Goal: Task Accomplishment & Management: Complete application form

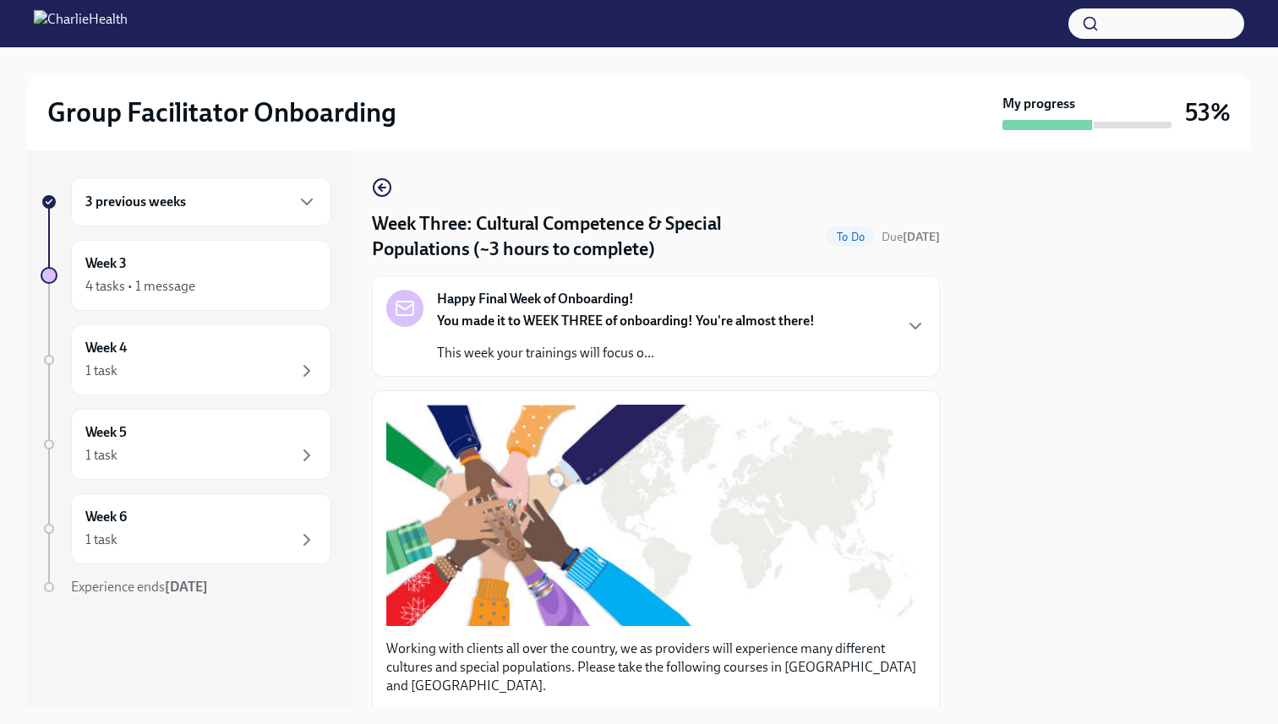
scroll to position [1275, 0]
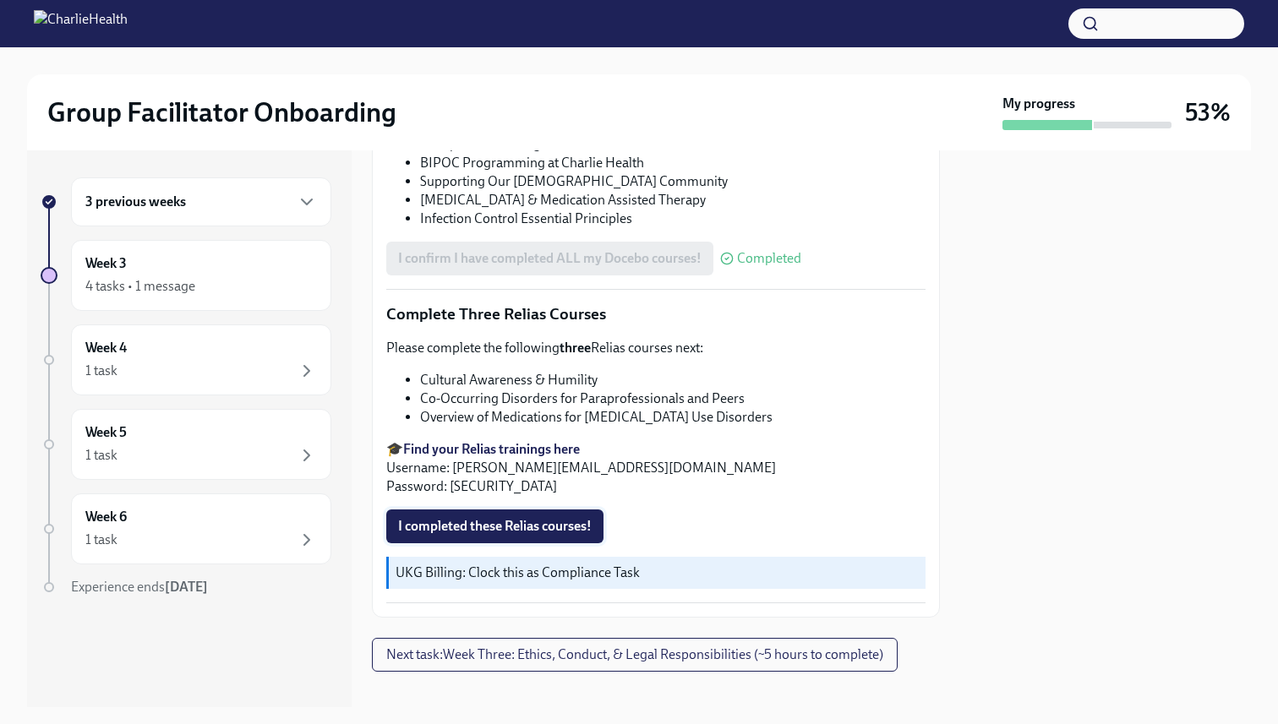
click at [439, 518] on span "I completed these Relias courses!" at bounding box center [495, 526] width 194 height 17
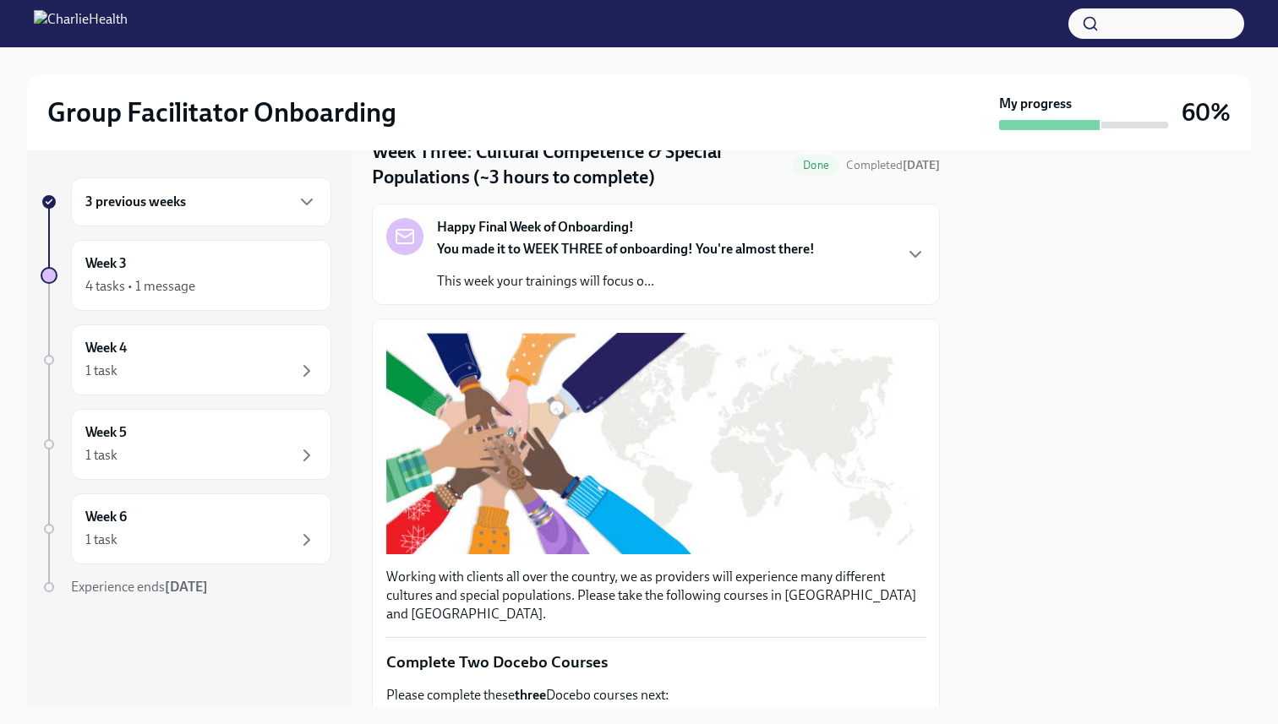
scroll to position [80, 0]
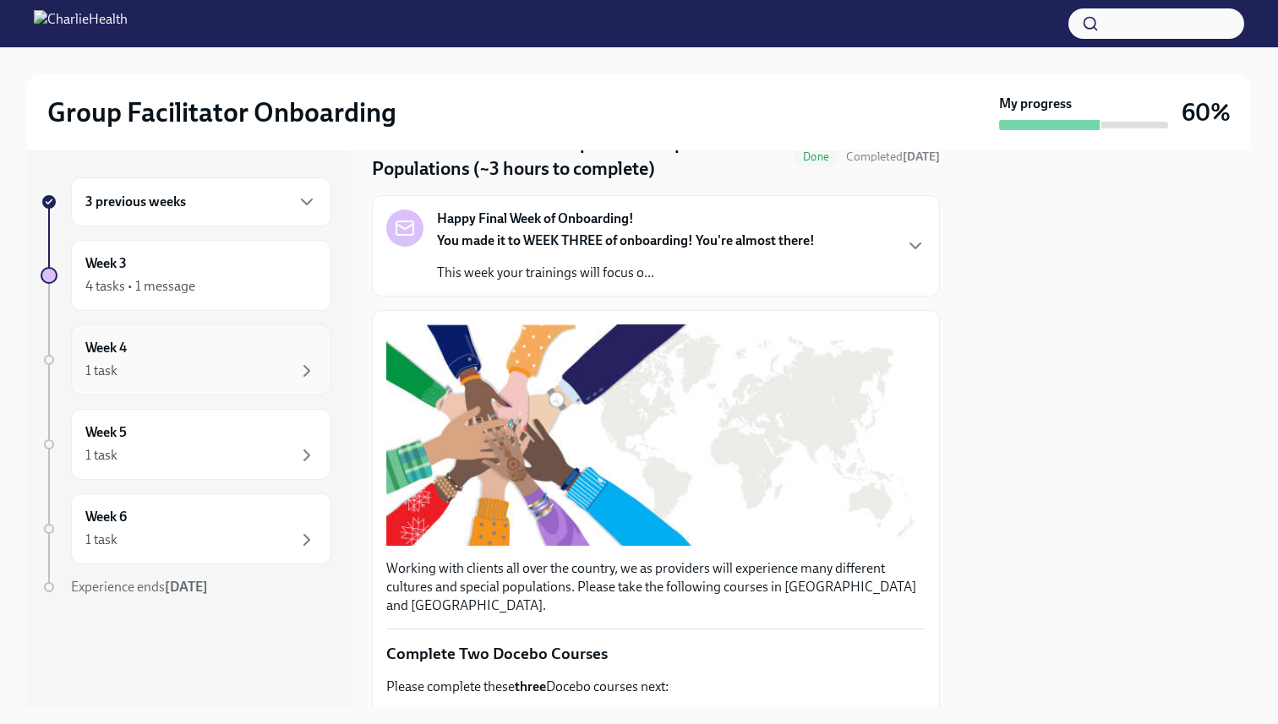
click at [153, 380] on div "1 task" at bounding box center [201, 371] width 232 height 20
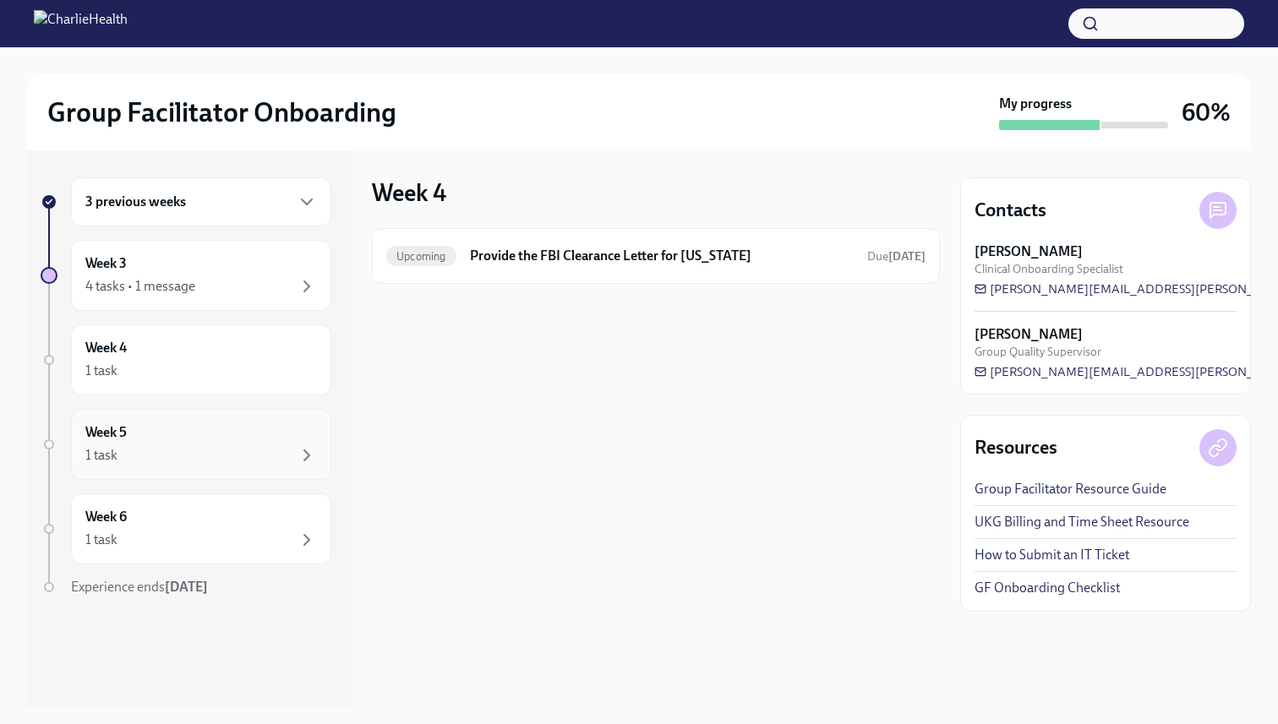
click at [150, 436] on div "Week 5 1 task" at bounding box center [201, 444] width 232 height 42
click at [162, 515] on div "Week 6 1 task" at bounding box center [201, 529] width 232 height 42
click at [178, 264] on div "Week 3 4 tasks • 1 message" at bounding box center [201, 275] width 232 height 42
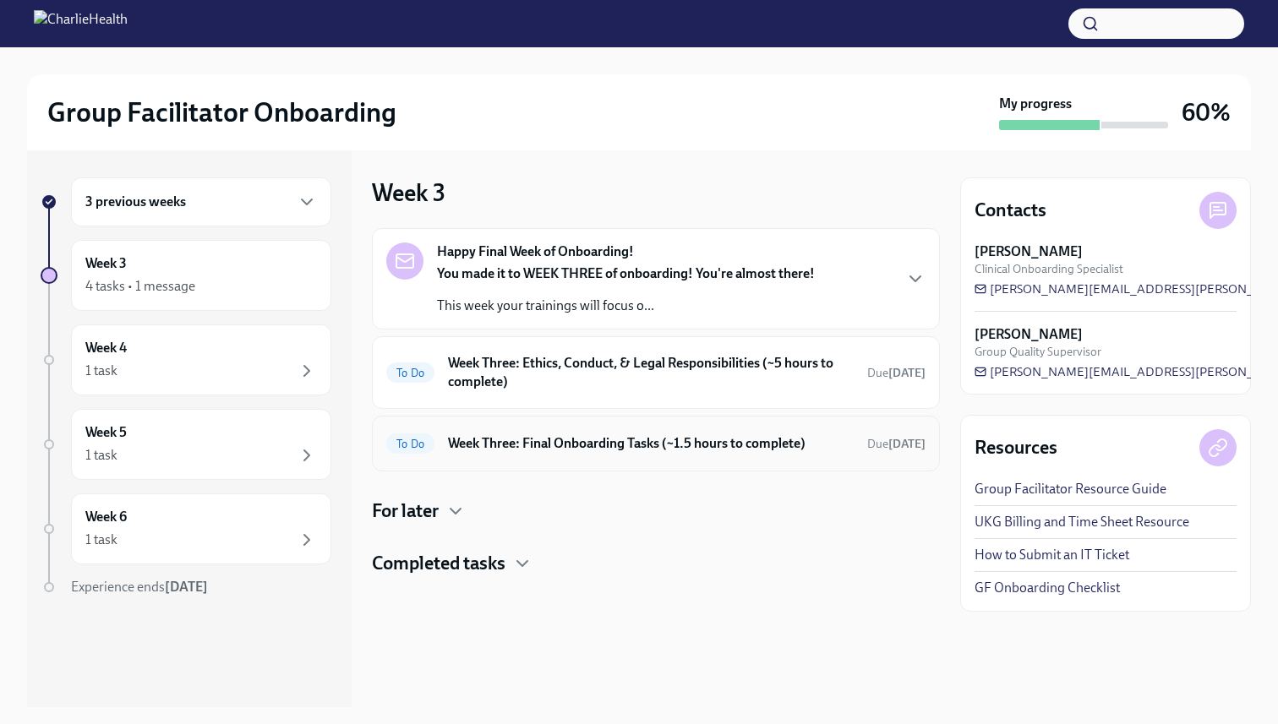
click at [626, 430] on div "To Do Week Three: Final Onboarding Tasks (~1.5 hours to complete) Due [DATE]" at bounding box center [655, 443] width 539 height 27
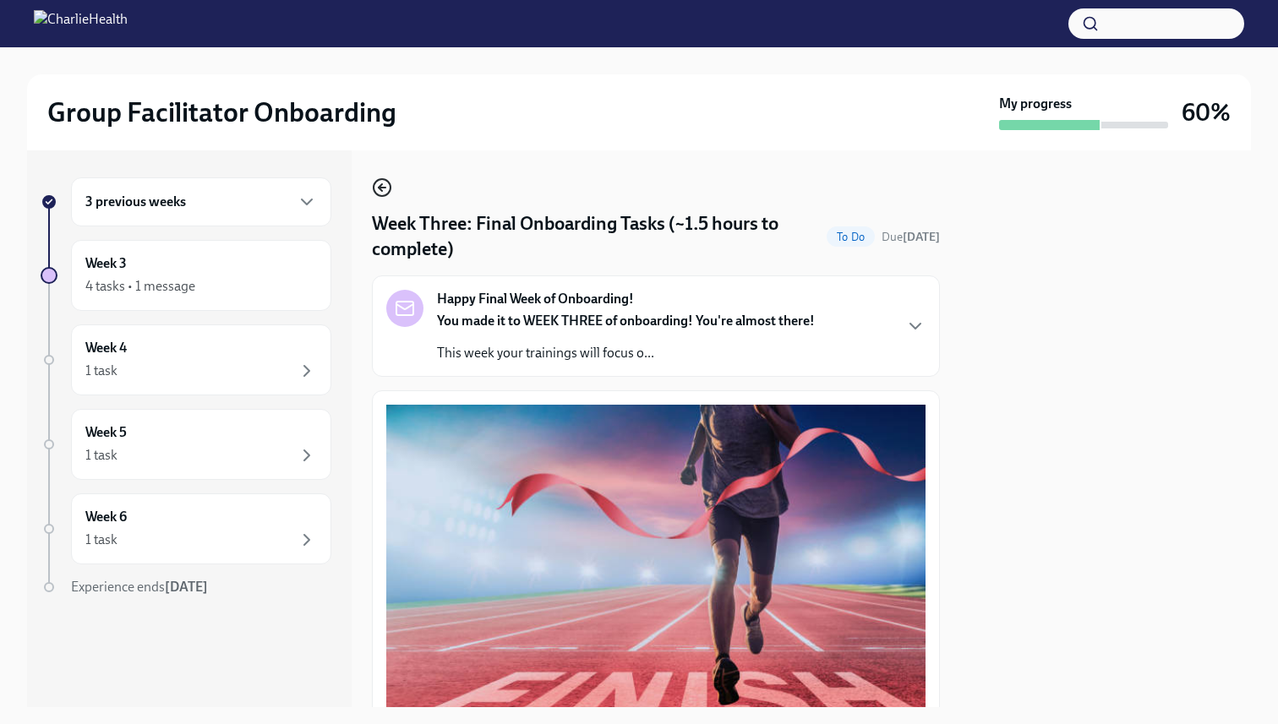
click at [380, 187] on icon "button" at bounding box center [380, 187] width 3 height 7
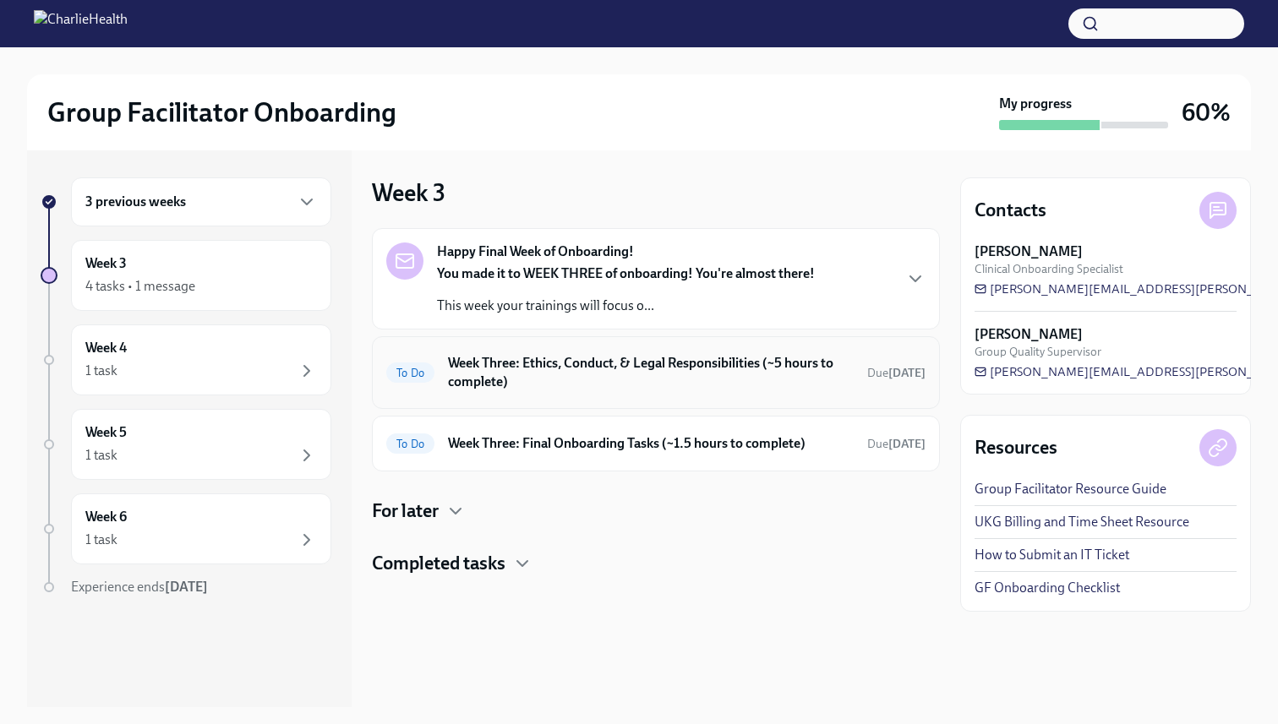
click at [609, 385] on h6 "Week Three: Ethics, Conduct, & Legal Responsibilities (~5 hours to complete)" at bounding box center [651, 372] width 406 height 37
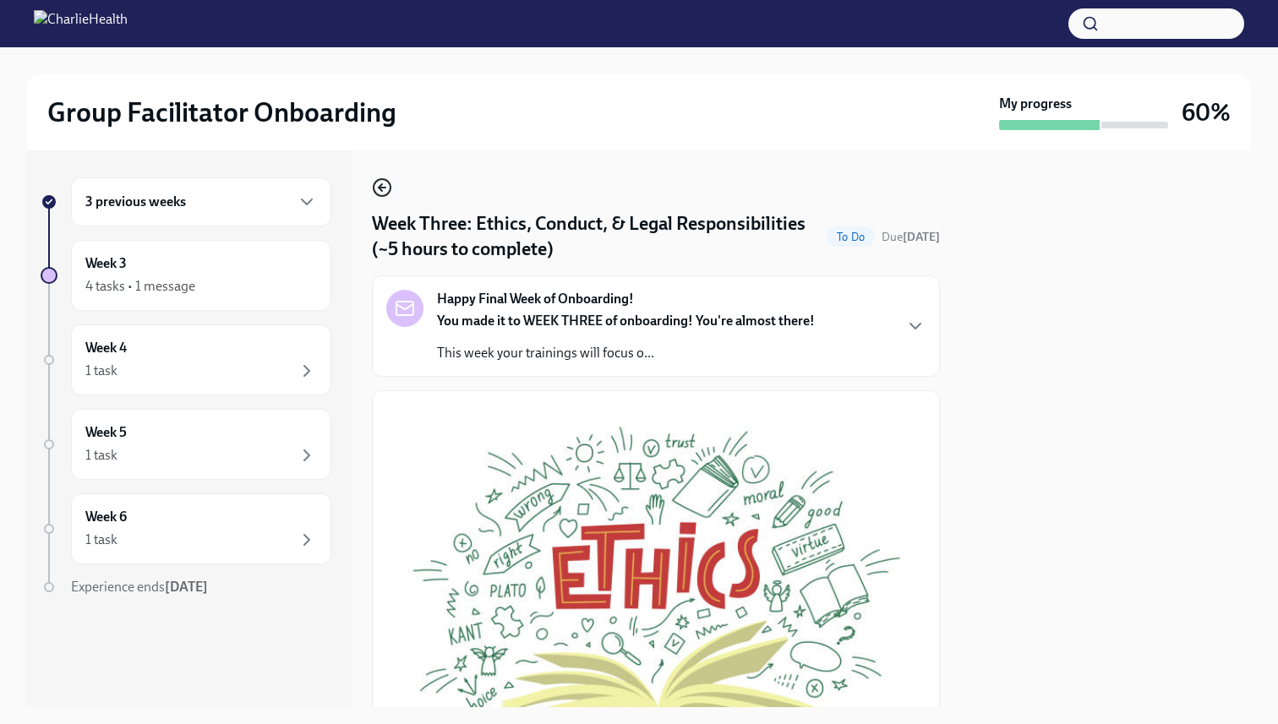
click at [380, 180] on circle "button" at bounding box center [382, 187] width 17 height 17
